Goal: Task Accomplishment & Management: Manage account settings

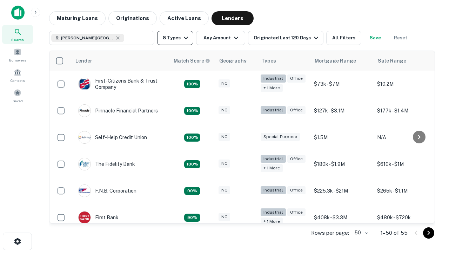
click at [175, 38] on button "8 Types" at bounding box center [175, 38] width 36 height 14
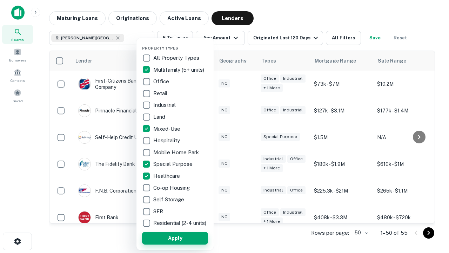
click at [175, 238] on button "Apply" at bounding box center [175, 238] width 66 height 13
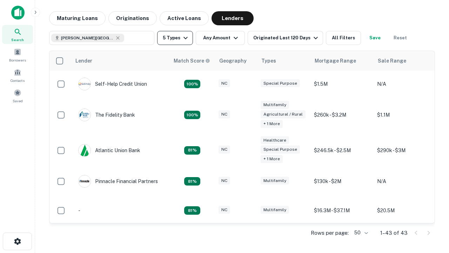
click at [175, 38] on button "5 Types" at bounding box center [175, 38] width 36 height 14
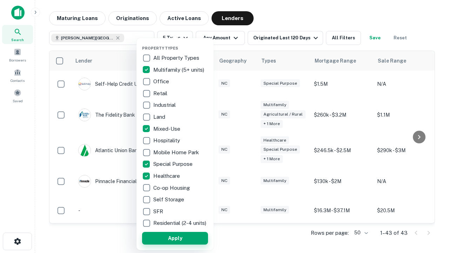
click at [188, 238] on button "Apply" at bounding box center [175, 238] width 66 height 13
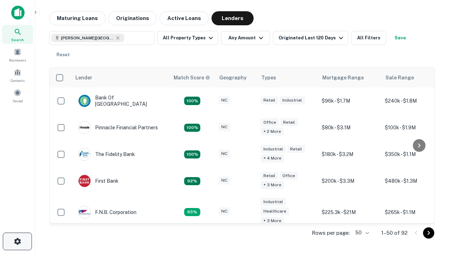
click at [17, 241] on icon "button" at bounding box center [17, 241] width 8 height 8
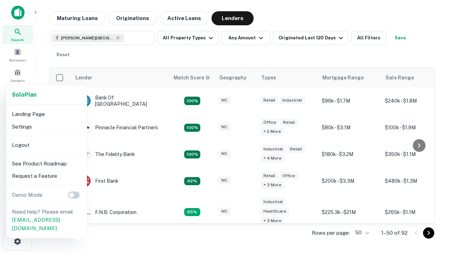
click at [46, 145] on li "Logout" at bounding box center [46, 145] width 75 height 13
